Goal: Find specific page/section: Find specific page/section

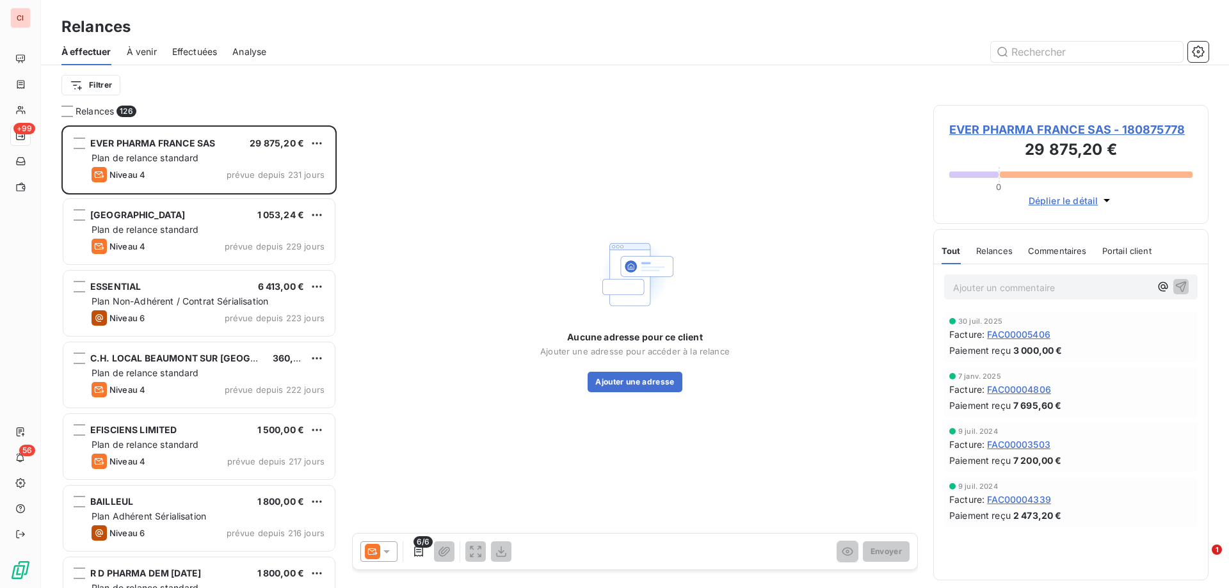
scroll to position [453, 266]
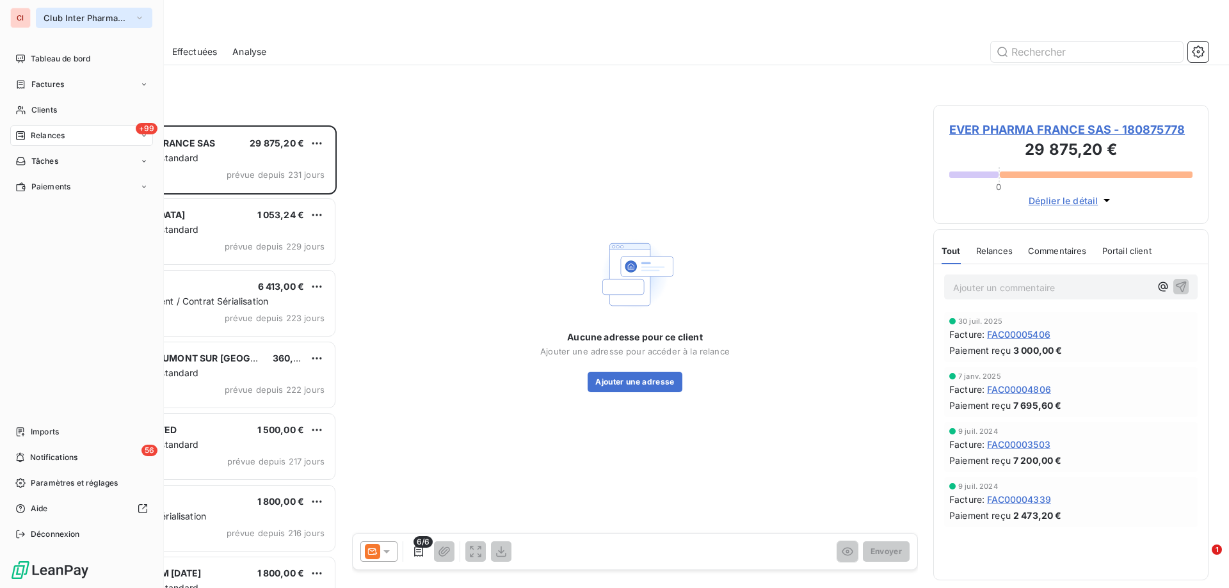
click at [73, 20] on span "Club Inter Pharmaceutique" at bounding box center [87, 18] width 86 height 10
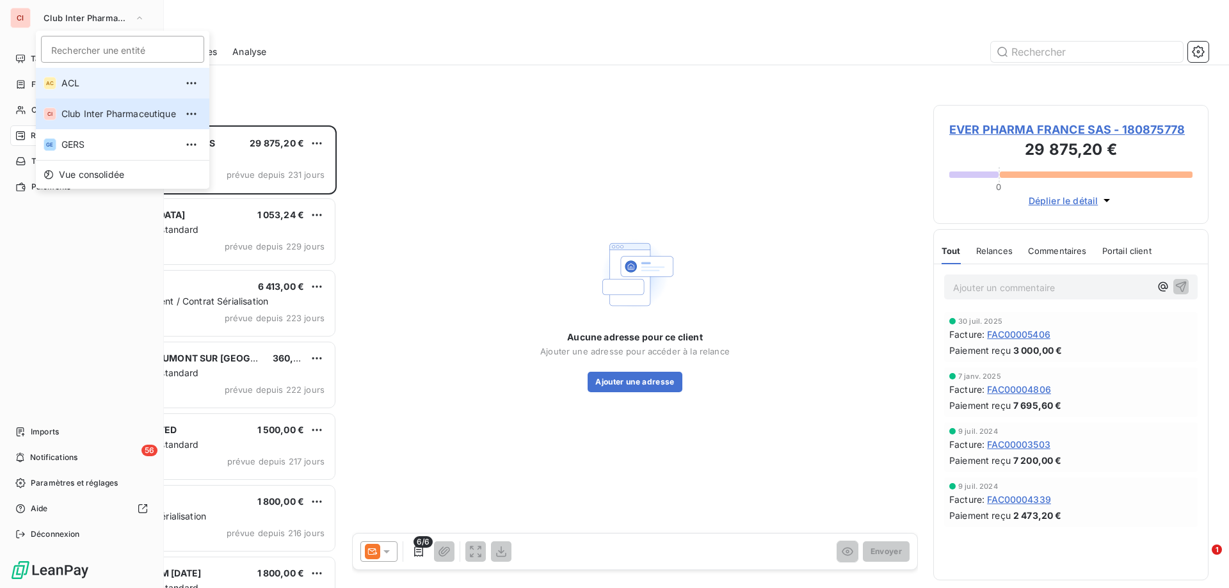
click at [118, 76] on li "AC ACL" at bounding box center [123, 83] width 174 height 31
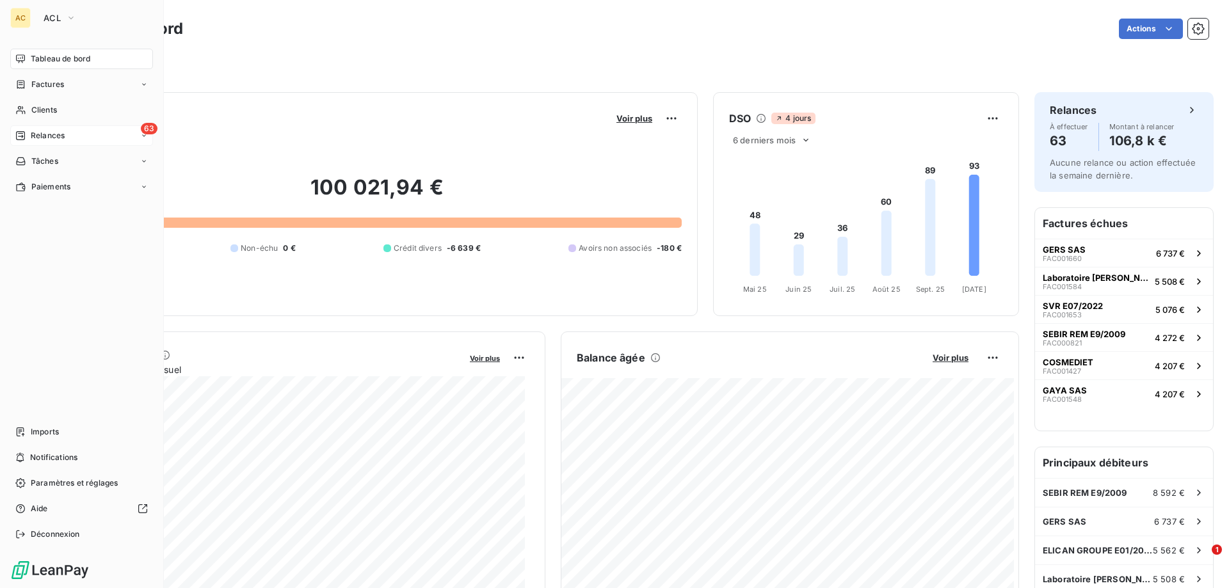
click at [44, 134] on span "Relances" at bounding box center [48, 136] width 34 height 12
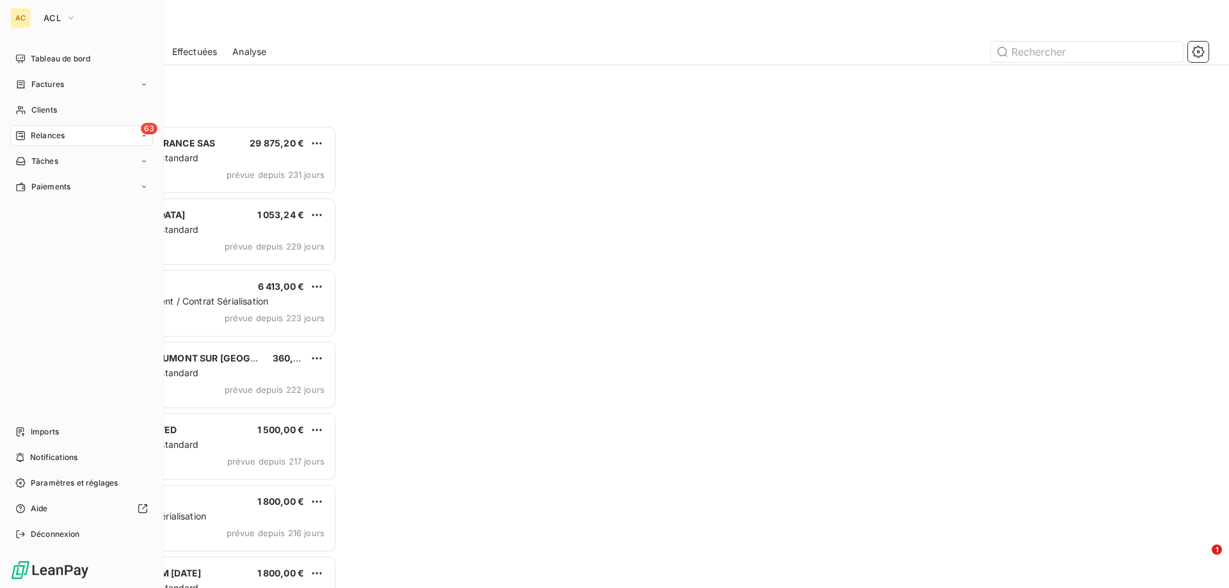
scroll to position [453, 266]
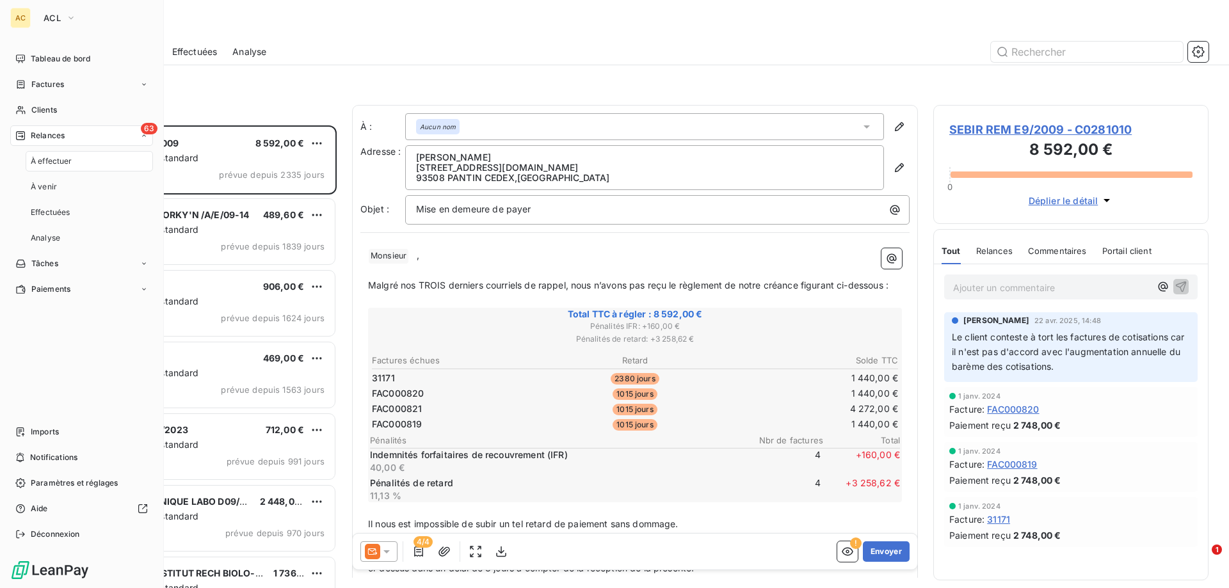
click at [44, 134] on span "Relances" at bounding box center [48, 136] width 34 height 12
click at [45, 88] on span "Factures" at bounding box center [47, 85] width 33 height 12
